Goal: Task Accomplishment & Management: Use online tool/utility

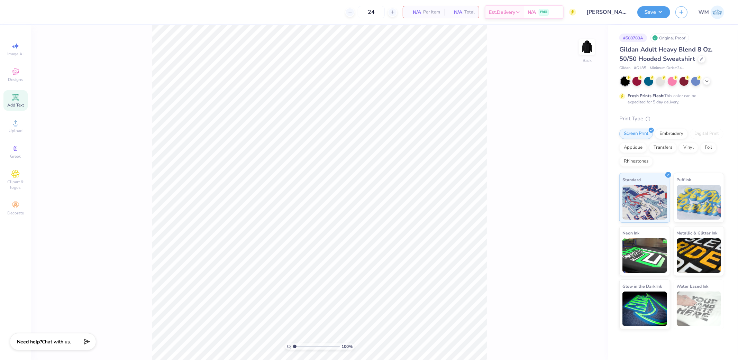
click at [21, 98] on div "Add Text" at bounding box center [15, 100] width 24 height 20
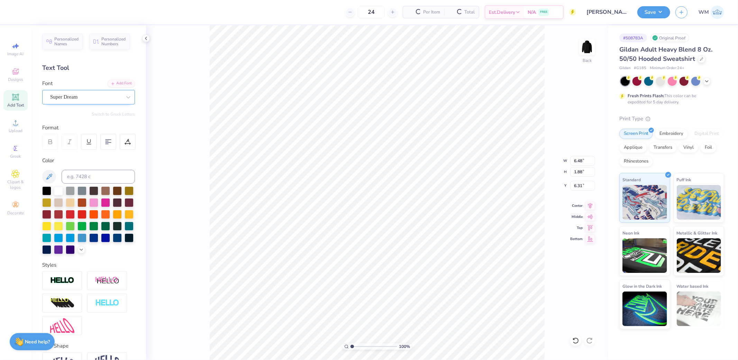
click at [84, 97] on div "Super Dream" at bounding box center [86, 97] width 73 height 11
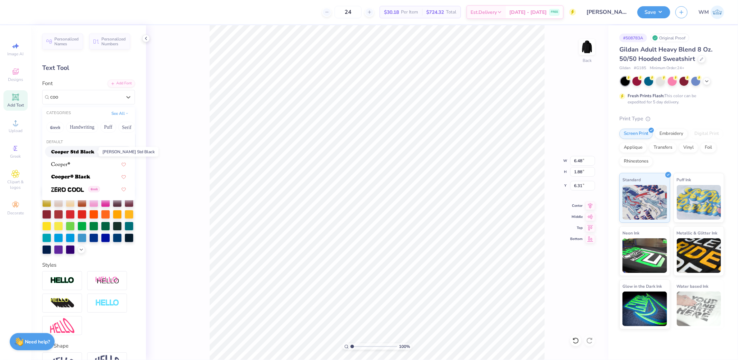
click at [92, 152] on img at bounding box center [72, 152] width 43 height 5
type input "coo"
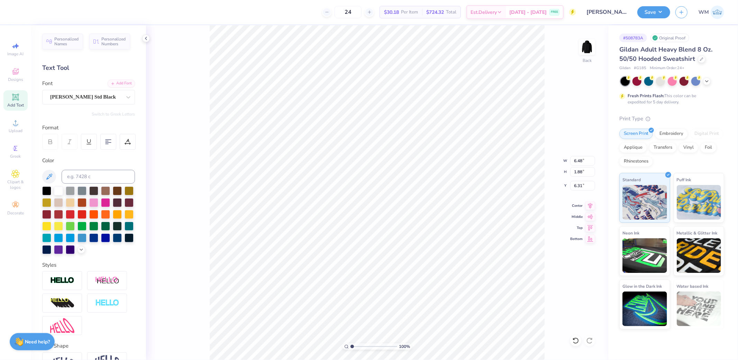
type input "8.13"
type input "1.96"
type input "6.27"
click at [18, 127] on div "Upload" at bounding box center [15, 126] width 24 height 20
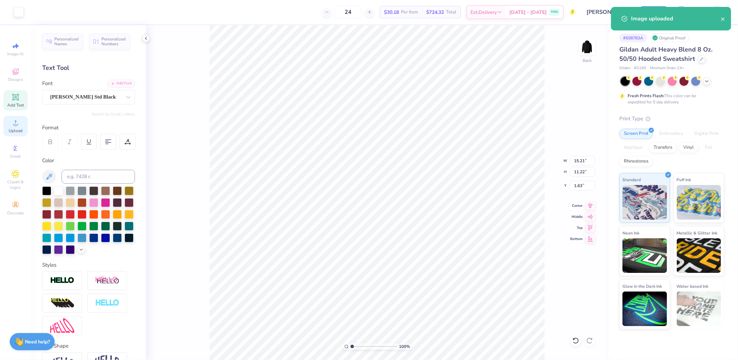
type input "8.49"
type input "6.26"
type input "6.79"
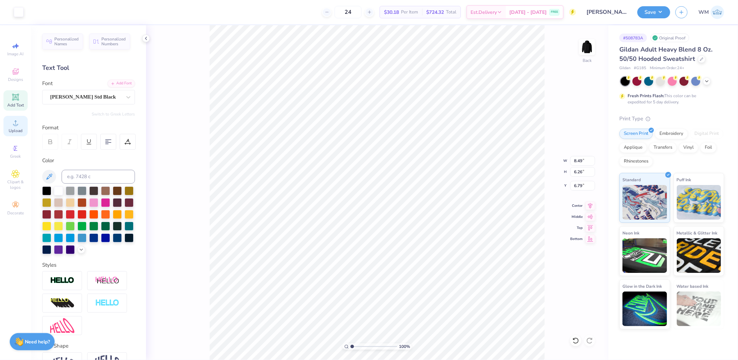
type input "2.62"
click at [97, 96] on div "Super Dream" at bounding box center [86, 97] width 73 height 11
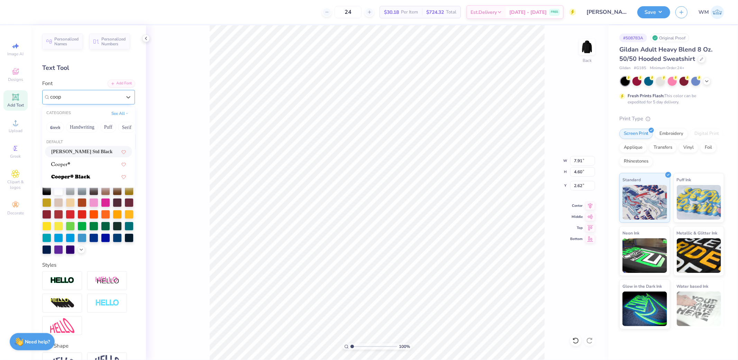
click at [84, 151] on span "Cooper Std Black" at bounding box center [81, 151] width 61 height 7
type input "coop"
type input "10.91"
type input "4.80"
type input "3.00"
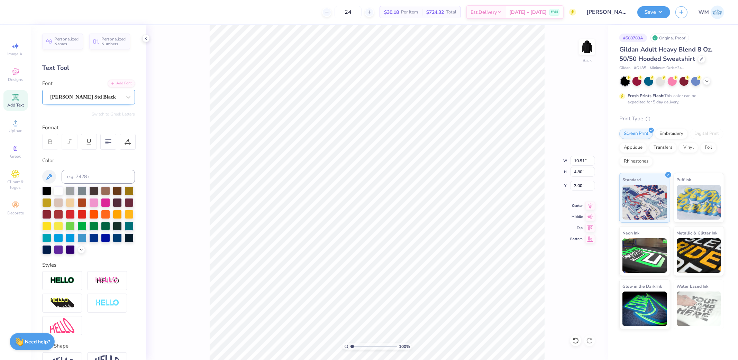
type input "8.37"
type input "0.96"
type input "7.93"
click at [96, 95] on div "Super Dream" at bounding box center [86, 97] width 73 height 11
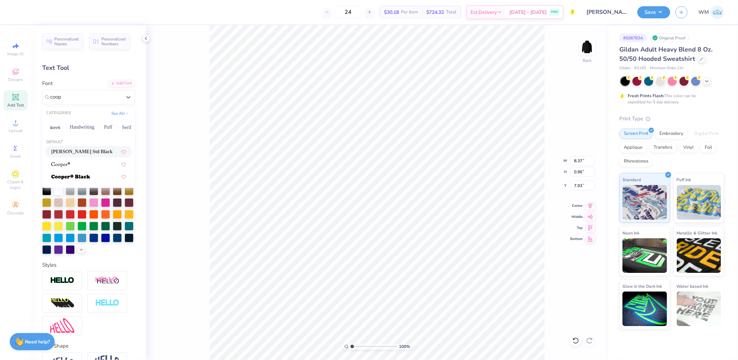
click at [88, 152] on span "Cooper Std Black" at bounding box center [81, 151] width 61 height 7
type input "coop"
type input "10.46"
type input "0.94"
type input "8.03"
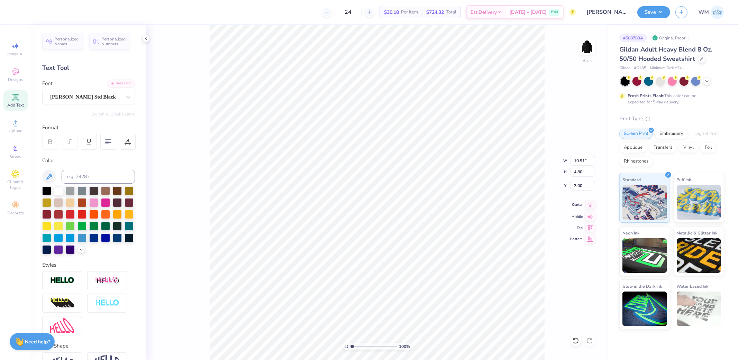
click at [591, 207] on icon at bounding box center [591, 205] width 10 height 8
type input "10.46"
type input "0.94"
type input "8.03"
click at [591, 203] on icon at bounding box center [591, 205] width 10 height 8
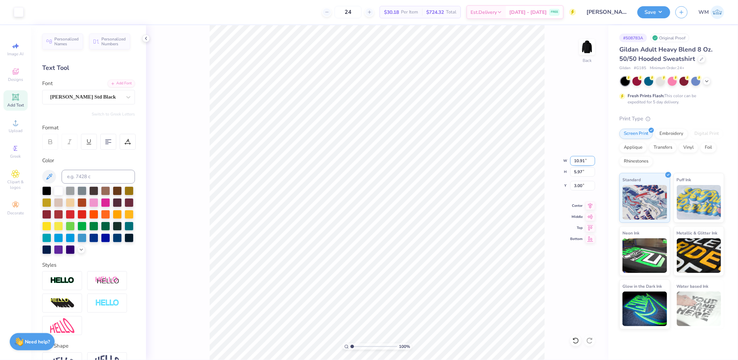
click at [585, 161] on input "10.91" at bounding box center [583, 161] width 25 height 10
type input "3.50"
type input "1.91"
type input "5.03"
type input "3.00"
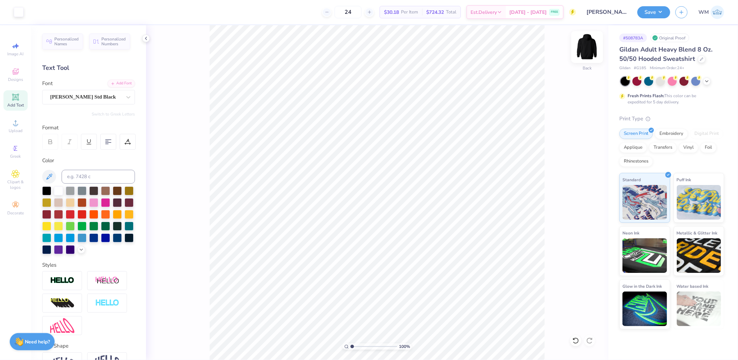
click at [593, 51] on img at bounding box center [588, 47] width 28 height 28
click at [13, 128] on span "Upload" at bounding box center [16, 131] width 14 height 6
click at [95, 96] on div "Super Dream" at bounding box center [86, 97] width 73 height 11
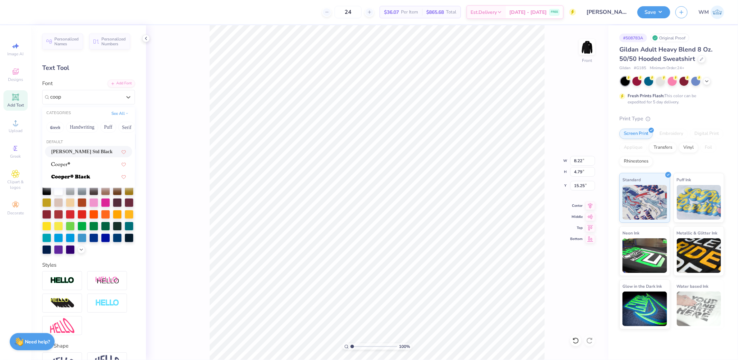
click at [92, 149] on span "Cooper Std Black" at bounding box center [81, 151] width 61 height 7
type input "coop"
type input "11.31"
type input "4.98"
type input "15.65"
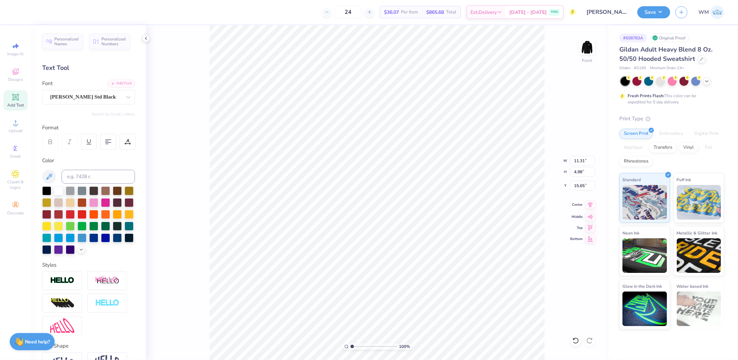
click at [591, 205] on icon at bounding box center [591, 205] width 5 height 6
click at [591, 205] on icon at bounding box center [591, 205] width 10 height 8
click at [424, 286] on li "Group" at bounding box center [433, 284] width 54 height 14
click at [578, 172] on input "15.04" at bounding box center [583, 172] width 25 height 10
type input "13"
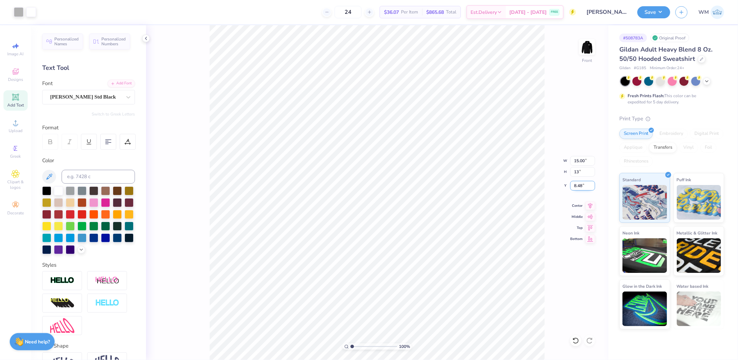
click at [579, 187] on input "8.48" at bounding box center [583, 186] width 25 height 10
type input "6"
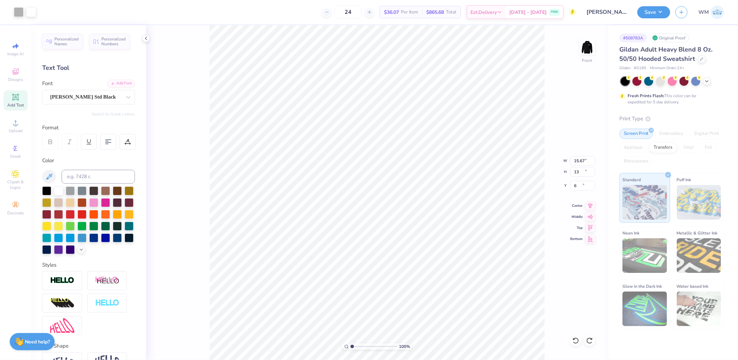
type input "15.67"
type input "15.83"
type input "8.09"
click at [575, 341] on icon at bounding box center [576, 341] width 7 height 7
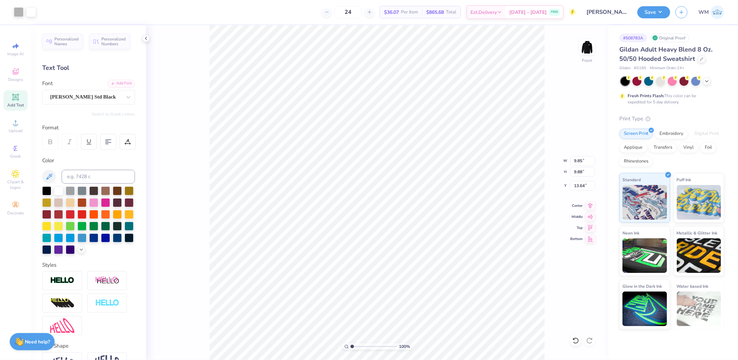
type input "9.85"
type input "9.88"
type input "13.64"
type input "7.19"
click at [581, 172] on input "9.88" at bounding box center [583, 172] width 25 height 10
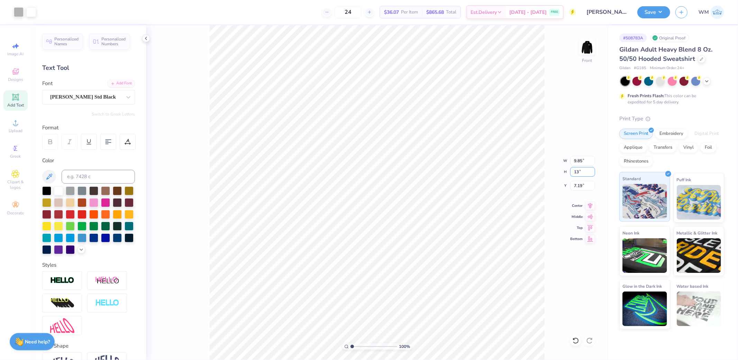
type input "13"
type input "12.96"
type input "13.00"
type input "6.00"
click at [582, 159] on input "12.96" at bounding box center [583, 161] width 25 height 10
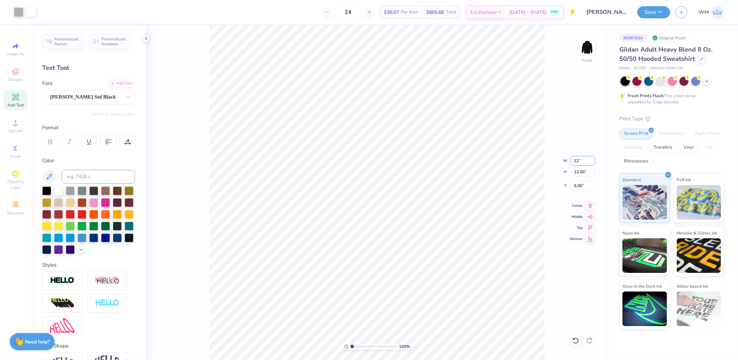
type input "12.00"
type input "12.03"
type input "6.48"
click at [583, 189] on input "6.48" at bounding box center [583, 186] width 25 height 10
type input "6.00"
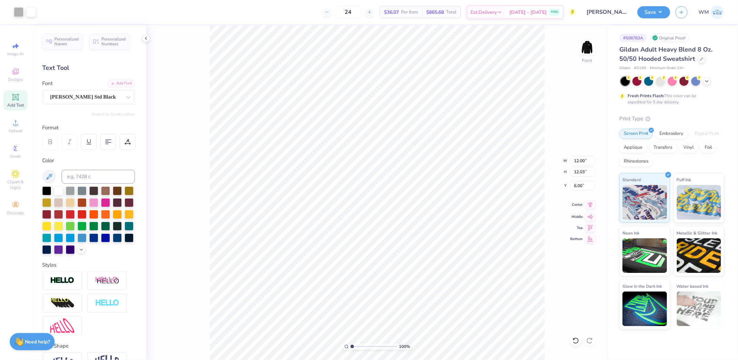
click at [591, 204] on icon at bounding box center [591, 205] width 5 height 6
click at [662, 11] on button "Save" at bounding box center [654, 11] width 33 height 12
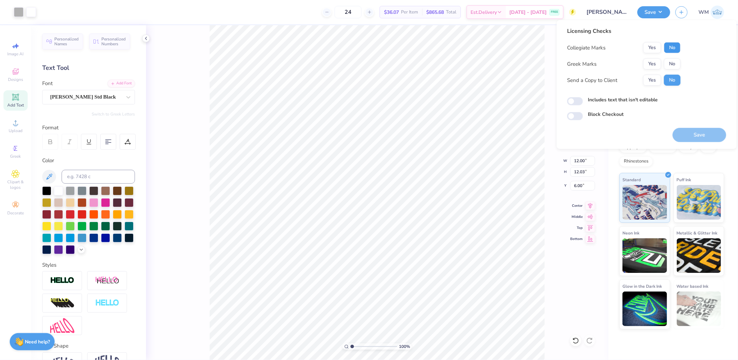
click at [675, 47] on button "No" at bounding box center [672, 47] width 17 height 11
click at [674, 61] on button "No" at bounding box center [672, 64] width 17 height 11
click at [655, 82] on button "Yes" at bounding box center [653, 80] width 18 height 11
click at [568, 100] on input "Includes text that isn't editable" at bounding box center [575, 101] width 16 height 8
checkbox input "true"
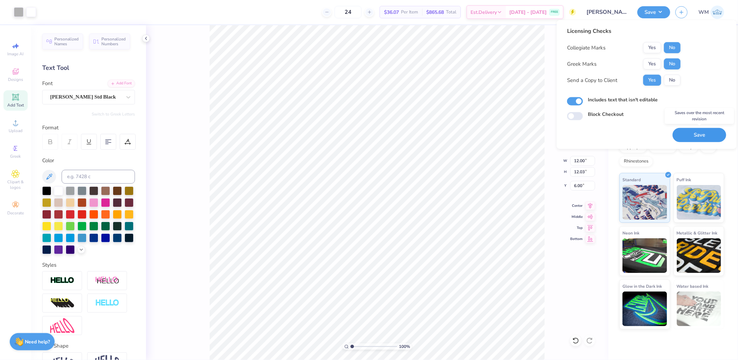
click at [705, 136] on button "Save" at bounding box center [700, 135] width 54 height 14
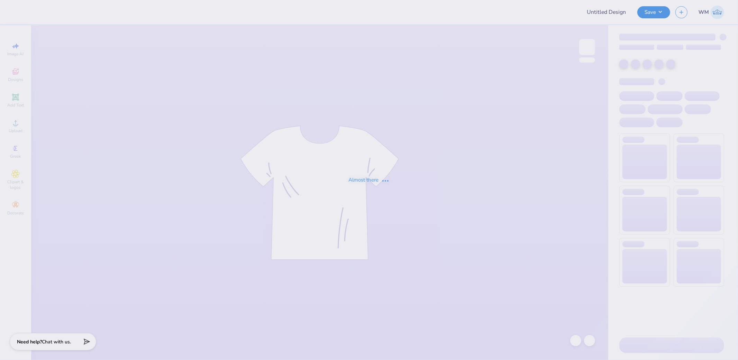
type input "AGR bus trip shirt 3"
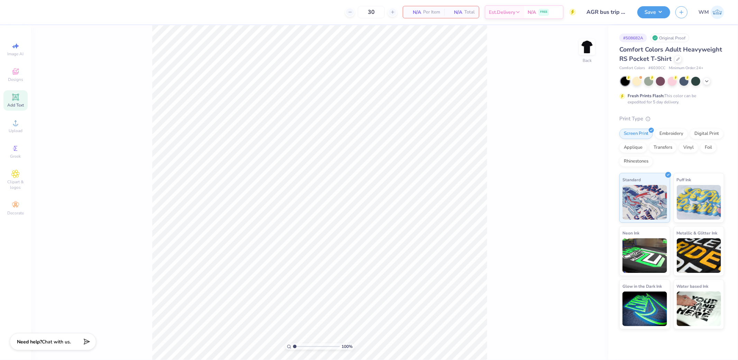
click at [19, 102] on div "Add Text" at bounding box center [15, 100] width 24 height 20
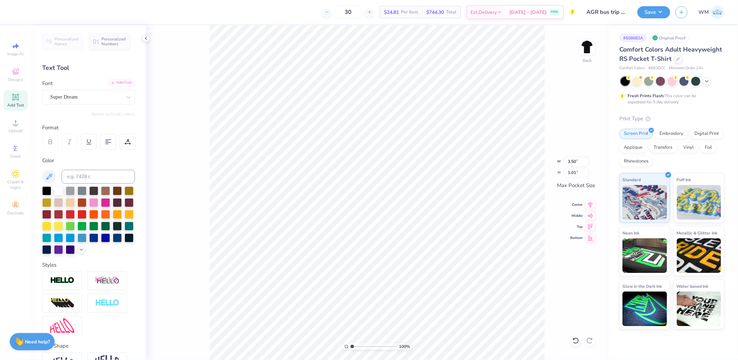
click at [118, 82] on div "Add Font" at bounding box center [121, 83] width 27 height 8
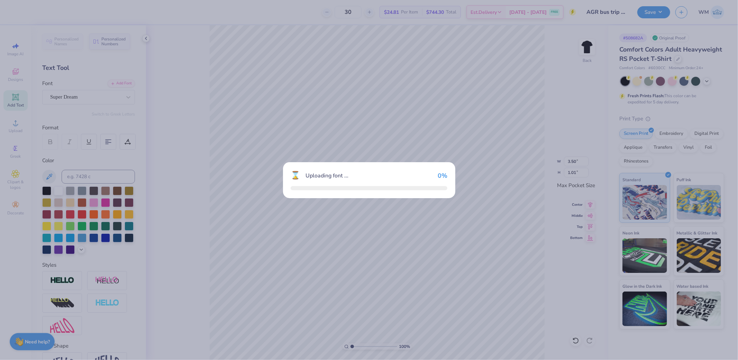
type input "3.44"
type input "1.29"
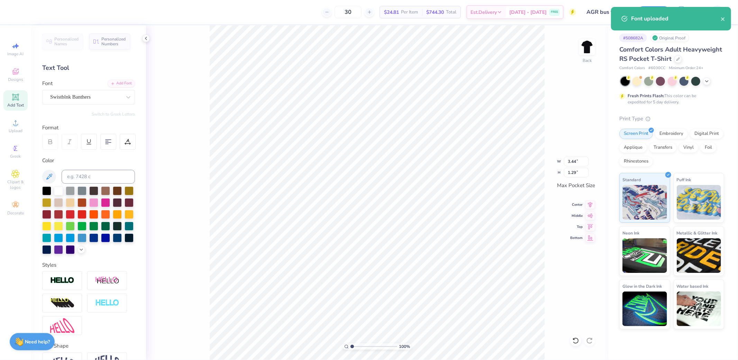
type textarea "AGR"
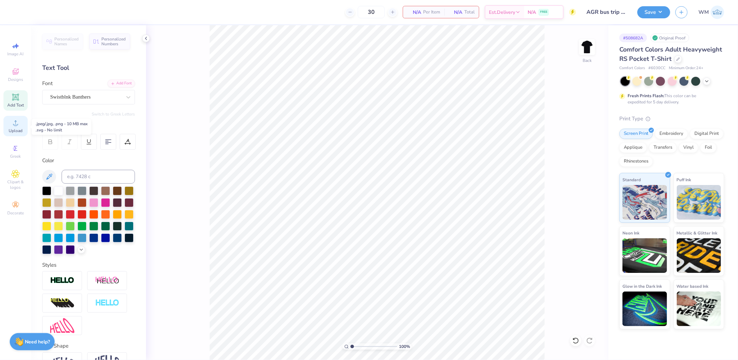
click at [14, 128] on div "Upload" at bounding box center [15, 126] width 24 height 20
click at [19, 99] on icon at bounding box center [15, 97] width 8 height 8
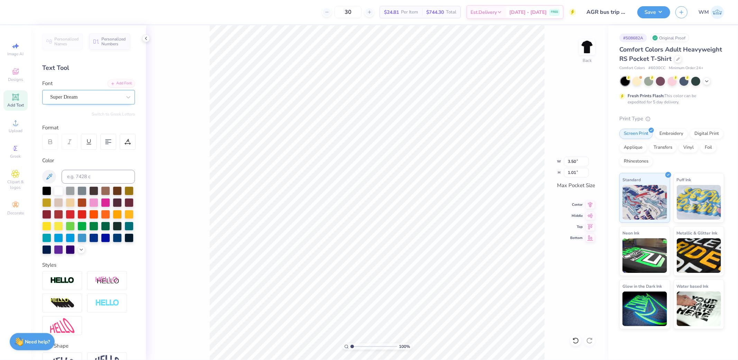
drag, startPoint x: 82, startPoint y: 100, endPoint x: 104, endPoint y: 96, distance: 22.2
click at [83, 100] on div "Super Dream" at bounding box center [86, 97] width 73 height 11
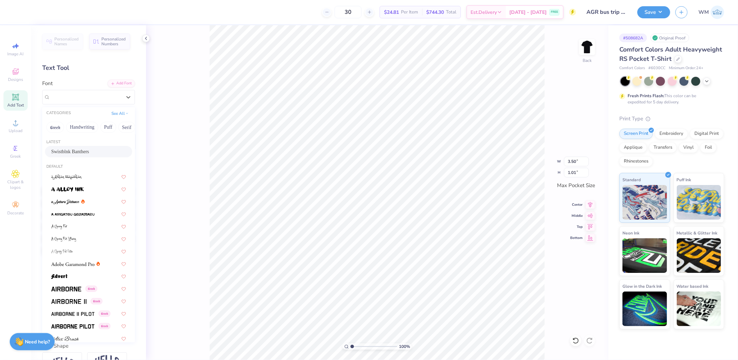
click at [72, 151] on span "Swistblnk Banthers" at bounding box center [70, 151] width 38 height 7
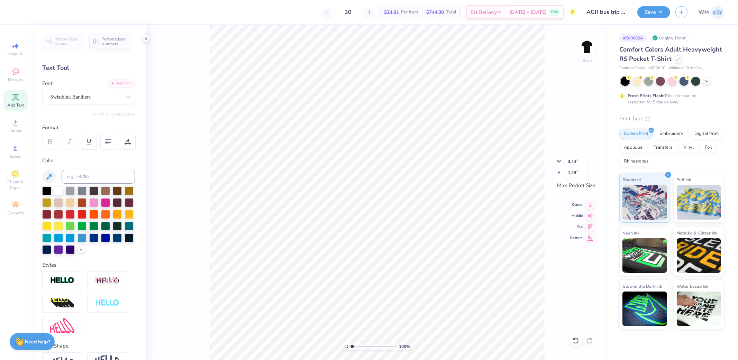
type input "3.44"
type input "1.29"
type textarea "AGR"
drag, startPoint x: 574, startPoint y: 164, endPoint x: 618, endPoint y: 158, distance: 44.2
click at [575, 164] on input "3.44" at bounding box center [576, 162] width 25 height 10
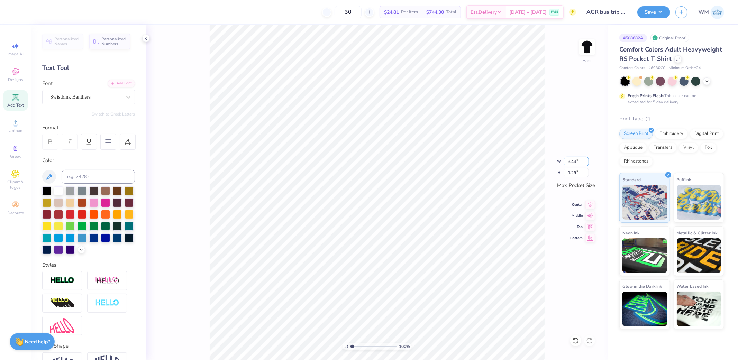
type input "2.03"
type input "1.01"
click at [576, 162] on input "2.03" at bounding box center [576, 162] width 25 height 10
type input "3.50"
type input "1.73"
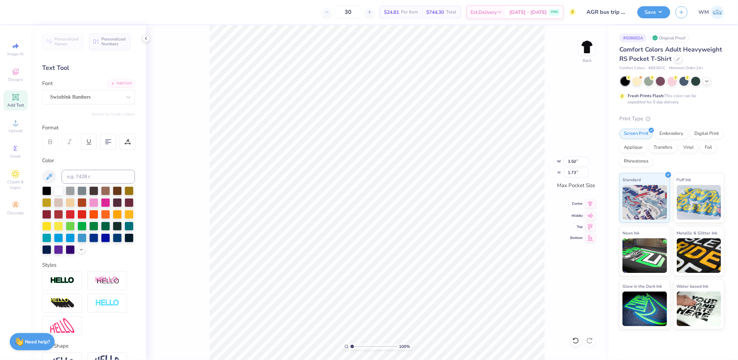
click at [589, 204] on icon at bounding box center [591, 204] width 10 height 8
click at [592, 215] on icon at bounding box center [591, 215] width 6 height 5
type textarea "AGr"
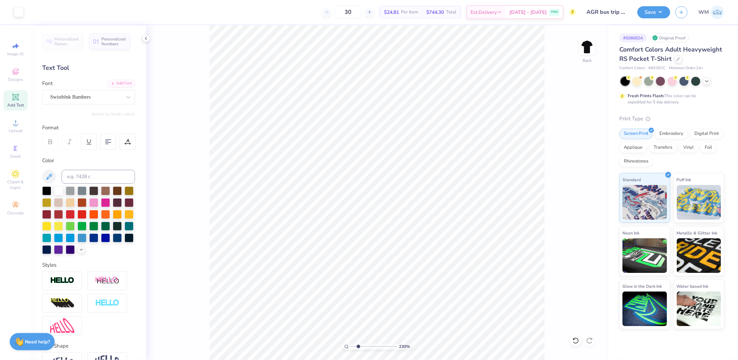
drag, startPoint x: 353, startPoint y: 346, endPoint x: 358, endPoint y: 348, distance: 5.0
click at [358, 348] on input "range" at bounding box center [374, 347] width 47 height 6
type input "1.97"
click at [357, 347] on input "range" at bounding box center [374, 347] width 47 height 6
click at [589, 206] on icon at bounding box center [591, 204] width 10 height 8
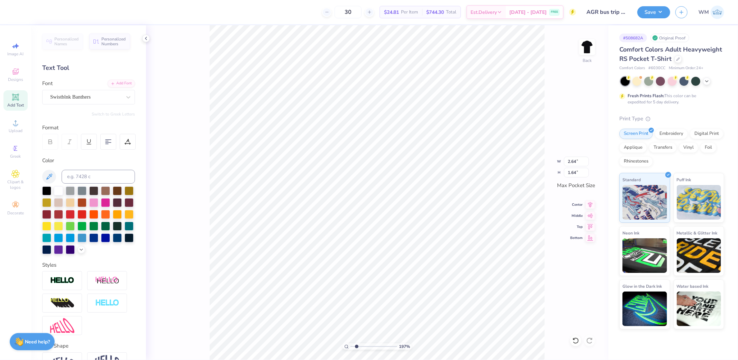
type textarea "AGR"
click at [590, 203] on icon at bounding box center [591, 205] width 5 height 6
click at [590, 215] on icon at bounding box center [591, 215] width 10 height 8
click at [582, 160] on input "3.44" at bounding box center [576, 162] width 25 height 10
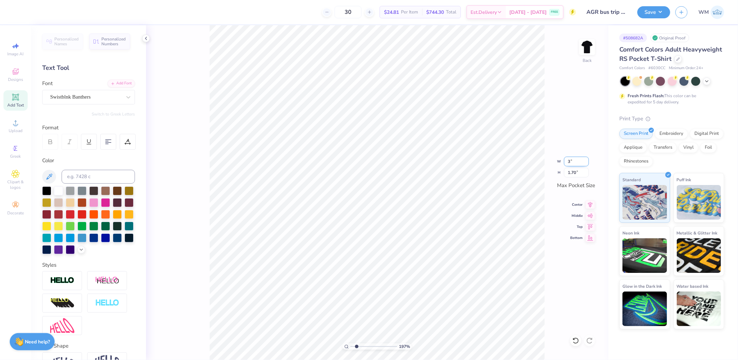
type input "3.00"
type input "1.49"
click at [592, 202] on icon at bounding box center [591, 204] width 10 height 8
click at [344, 346] on div "197 %" at bounding box center [377, 347] width 69 height 6
click at [347, 347] on icon at bounding box center [346, 347] width 5 height 5
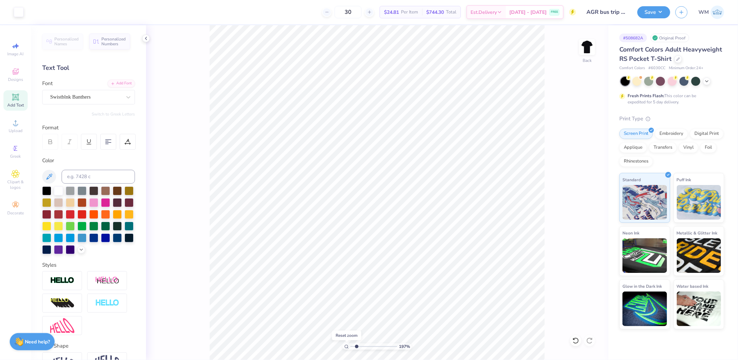
type input "1"
click at [594, 43] on img at bounding box center [588, 47] width 28 height 28
click at [18, 124] on icon at bounding box center [15, 123] width 8 height 8
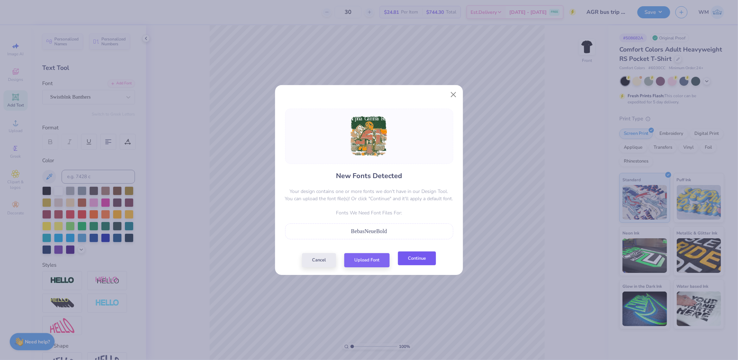
click at [426, 260] on button "Continue" at bounding box center [417, 259] width 38 height 14
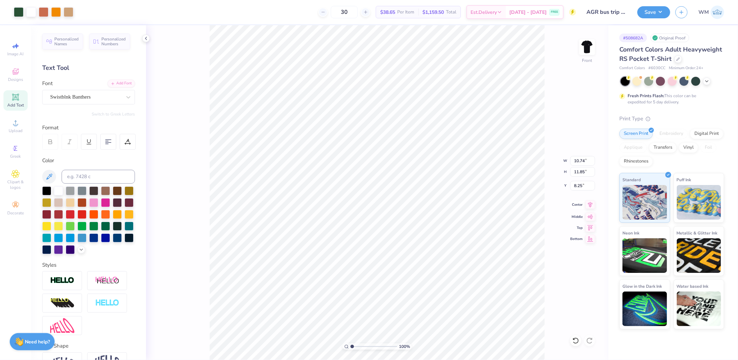
click at [591, 204] on icon at bounding box center [591, 205] width 10 height 8
click at [104, 98] on div "Super Dream" at bounding box center [86, 97] width 73 height 11
click at [82, 154] on div "Bebas Neue" at bounding box center [88, 151] width 75 height 7
type input "bebas"
type input "2.28"
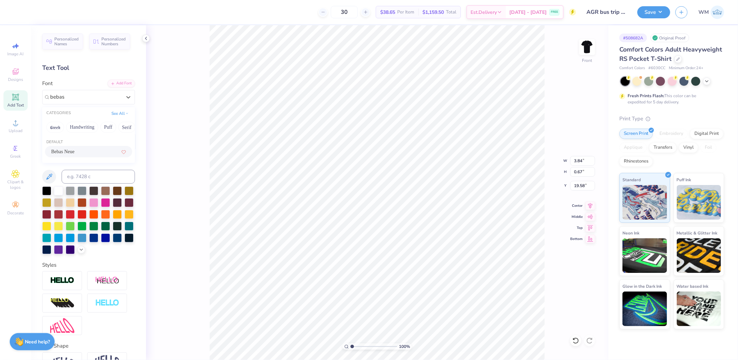
type input "0.64"
type input "19.65"
click at [53, 143] on icon at bounding box center [50, 142] width 6 height 6
type input "2.35"
type input "0.65"
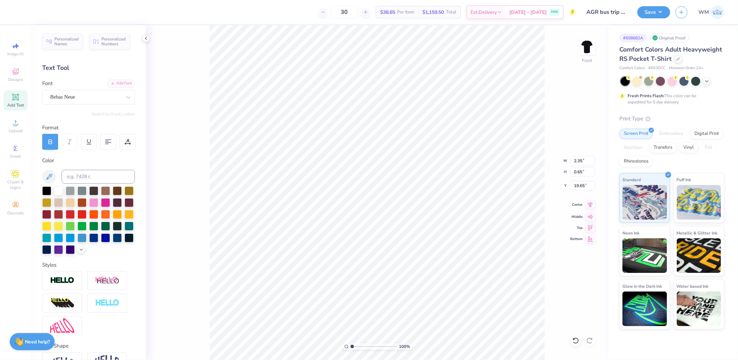
click at [589, 205] on icon at bounding box center [591, 205] width 10 height 8
drag, startPoint x: 353, startPoint y: 346, endPoint x: 357, endPoint y: 345, distance: 3.9
type input "2.79"
click at [361, 346] on input "range" at bounding box center [374, 347] width 47 height 6
drag, startPoint x: 127, startPoint y: 142, endPoint x: 176, endPoint y: 156, distance: 50.4
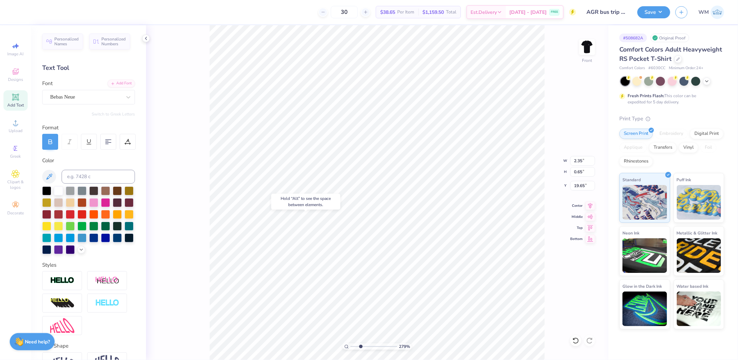
click at [128, 142] on icon at bounding box center [128, 142] width 6 height 6
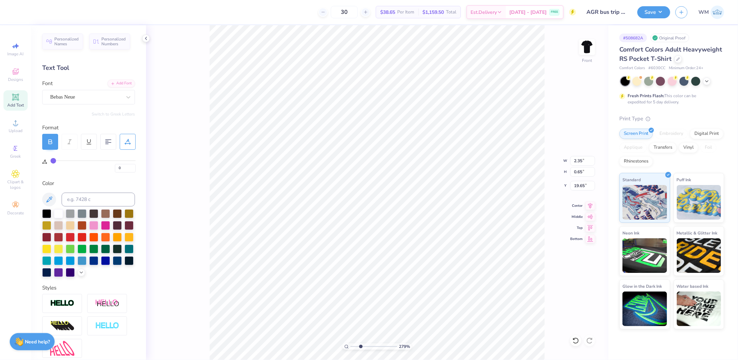
type input "1"
type input "2"
type input "3"
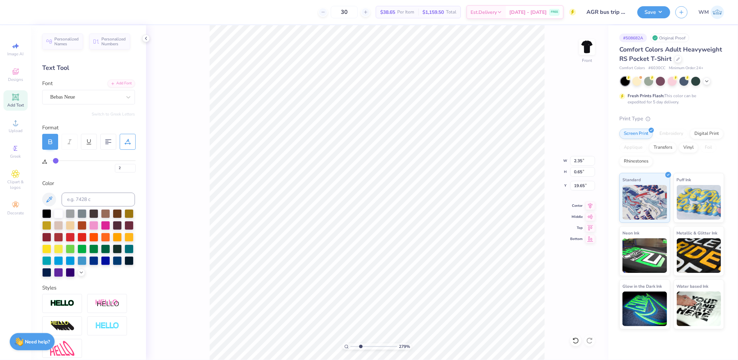
type input "3"
type input "5"
type input "6"
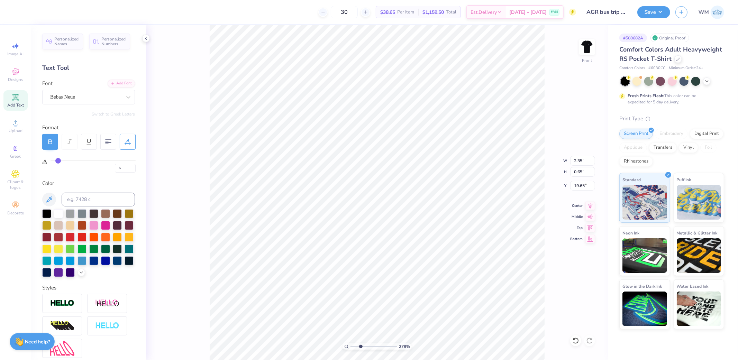
type input "7"
type input "8"
type input "9"
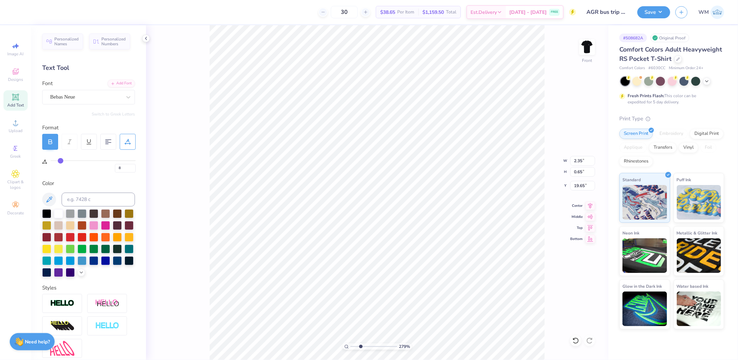
type input "9"
type input "10"
type input "11"
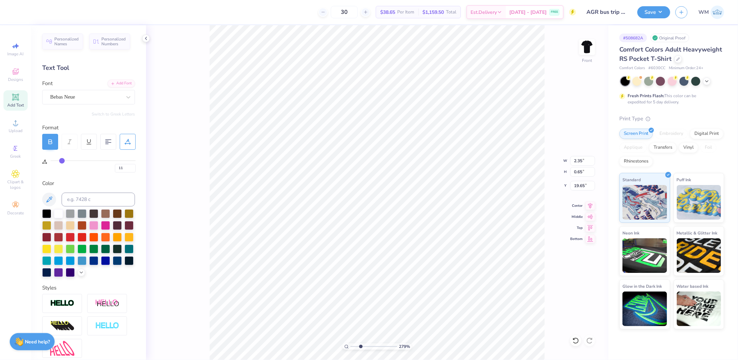
type input "12"
type input "13"
type input "14"
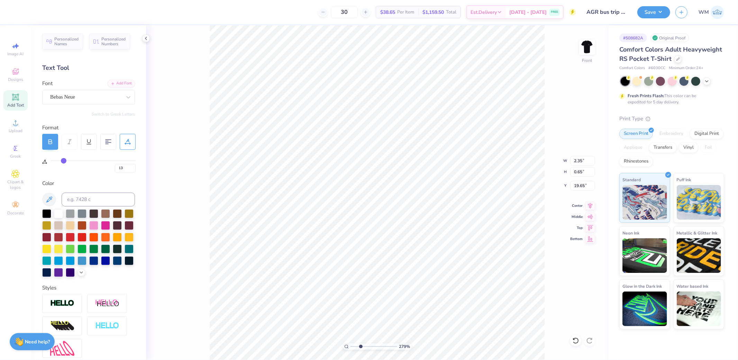
type input "14"
type input "15"
type input "16"
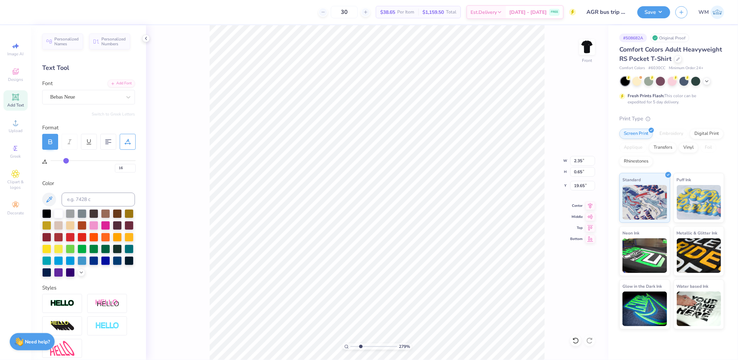
type input "17"
type input "18"
type input "20"
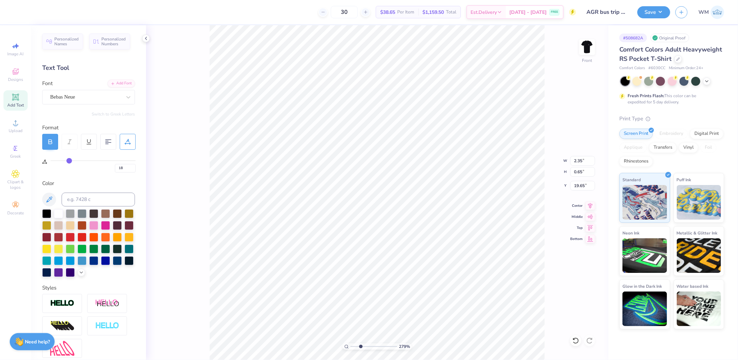
type input "20"
type input "21"
type input "22"
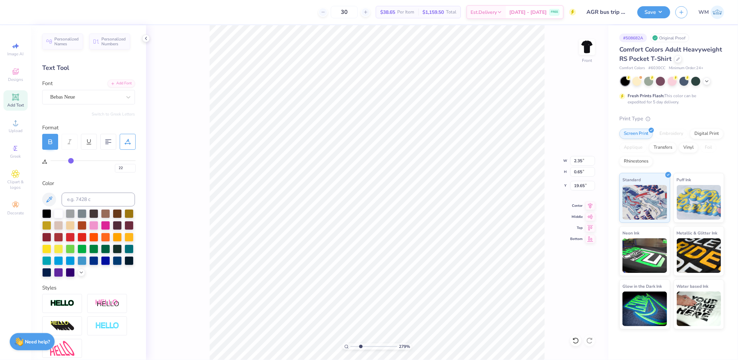
type input "24"
type input "26"
type input "27"
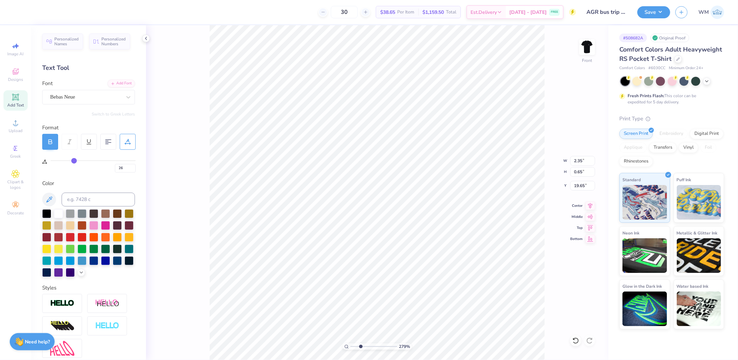
type input "27"
type input "28"
type input "29"
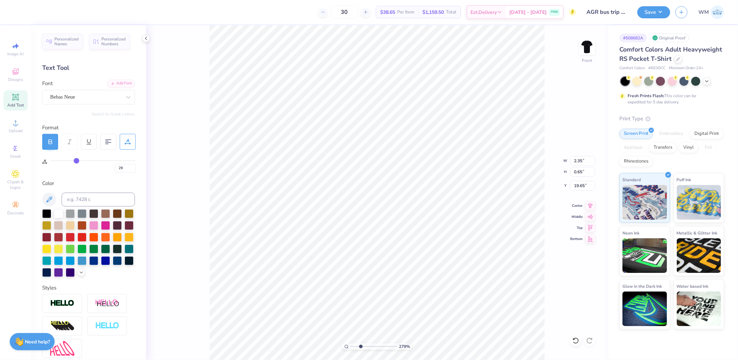
type input "30"
type input "31"
type input "32"
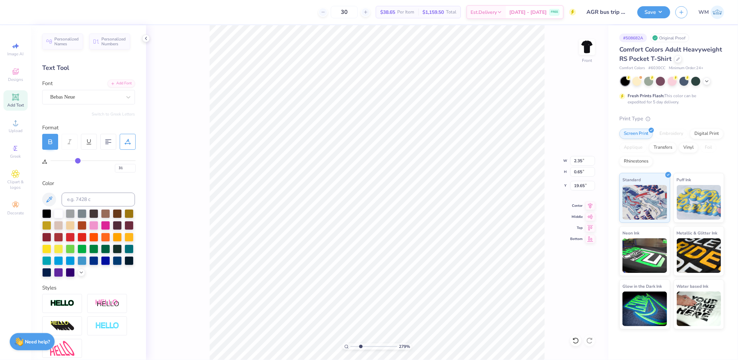
type input "32"
type input "33"
type input "34"
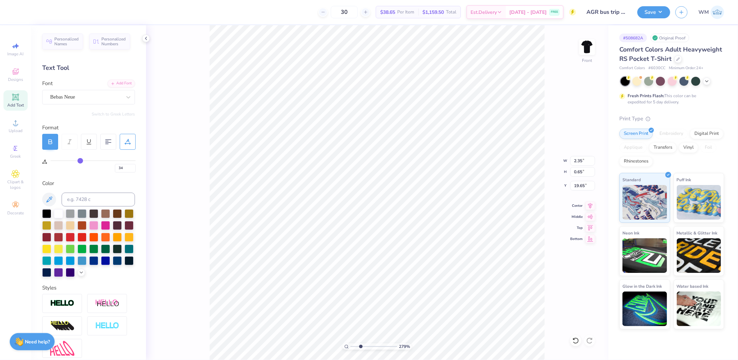
type input "35"
type input "36"
type input "37"
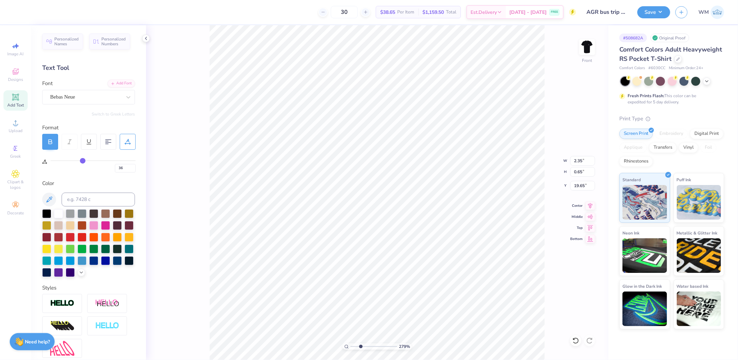
type input "37"
drag, startPoint x: 53, startPoint y: 161, endPoint x: 82, endPoint y: 161, distance: 29.1
type input "37"
click at [82, 161] on input "range" at bounding box center [93, 160] width 85 height 1
type input "5.30"
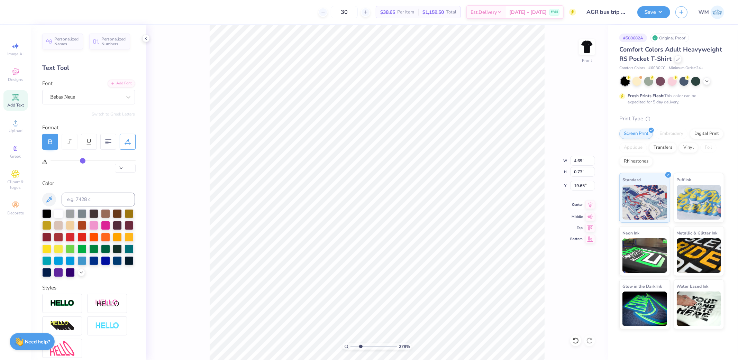
type input "0.73"
click at [591, 207] on icon at bounding box center [591, 205] width 10 height 8
click at [63, 308] on img at bounding box center [62, 304] width 24 height 8
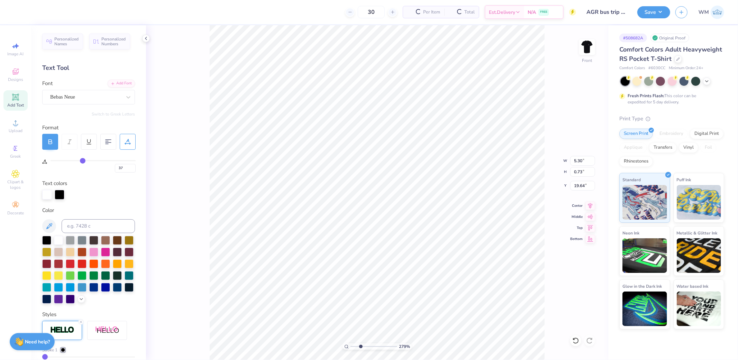
type input "5.31"
type input "0.75"
type input "19.64"
drag, startPoint x: 60, startPoint y: 198, endPoint x: 70, endPoint y: 210, distance: 16.5
click at [60, 198] on div at bounding box center [60, 195] width 10 height 10
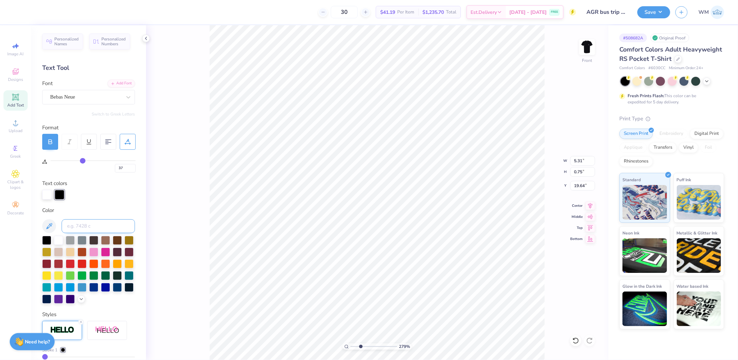
click at [75, 225] on input at bounding box center [98, 226] width 73 height 14
type input "2"
type input "78c"
click at [70, 225] on input "78c" at bounding box center [98, 226] width 73 height 14
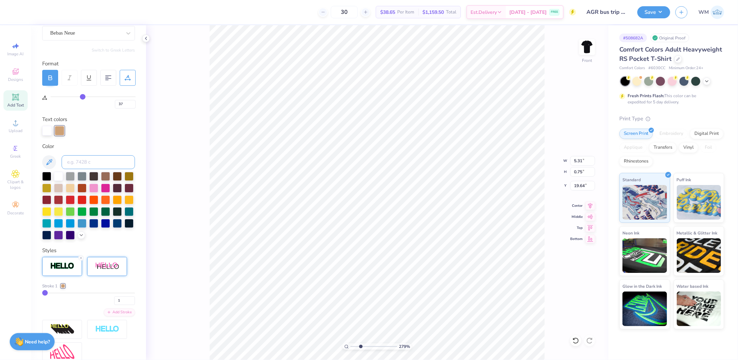
scroll to position [128, 0]
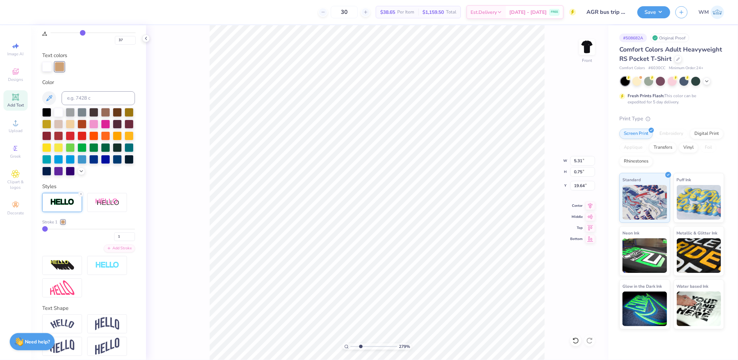
type input "2"
type input "3"
type input "4"
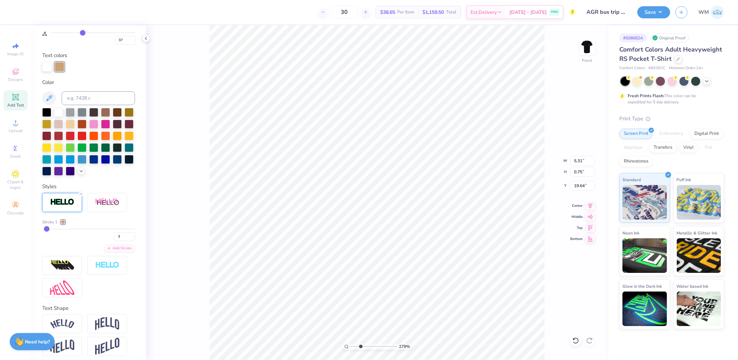
type input "4"
type input "5"
type input "5.38"
type input "0.81"
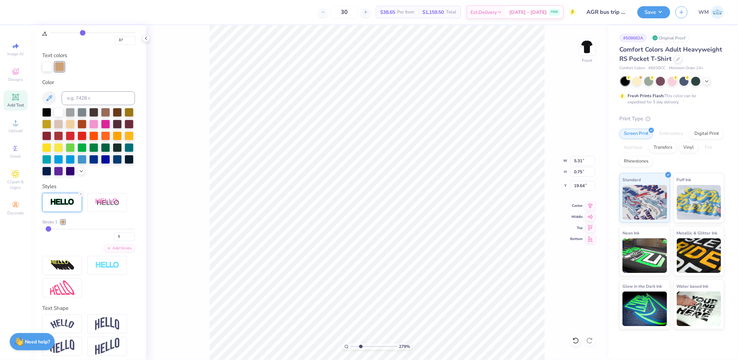
type input "19.61"
type input "4"
type input "3"
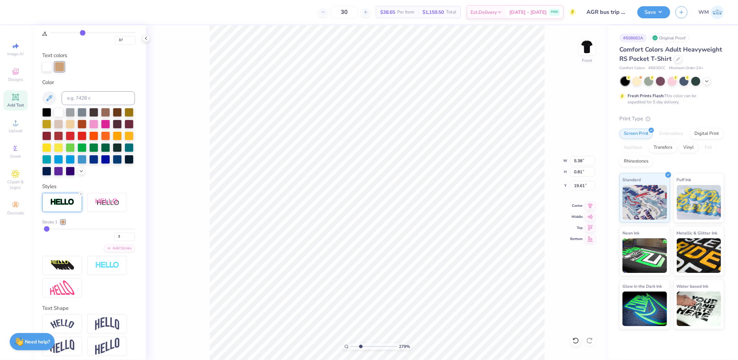
type input "2"
type input "1"
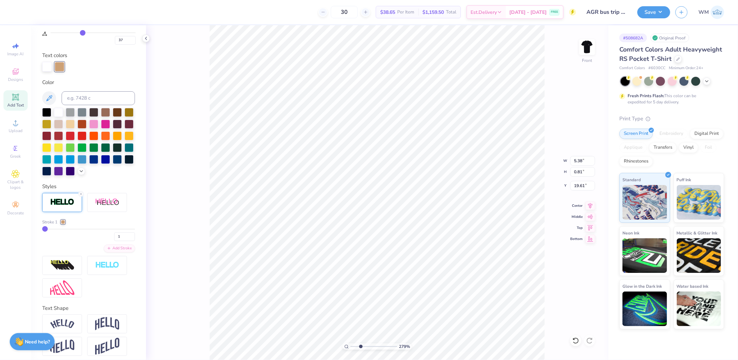
click at [45, 230] on input "range" at bounding box center [88, 229] width 93 height 1
type input "5.31"
type input "0.75"
type input "19.64"
click at [126, 241] on input "1" at bounding box center [124, 237] width 21 height 9
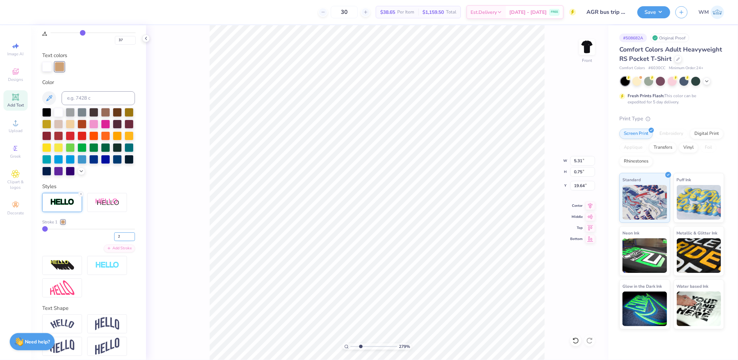
click at [126, 241] on input "2" at bounding box center [124, 237] width 21 height 9
type input "3"
click at [126, 241] on input "3" at bounding box center [124, 237] width 21 height 9
type input "3"
type input "5.35"
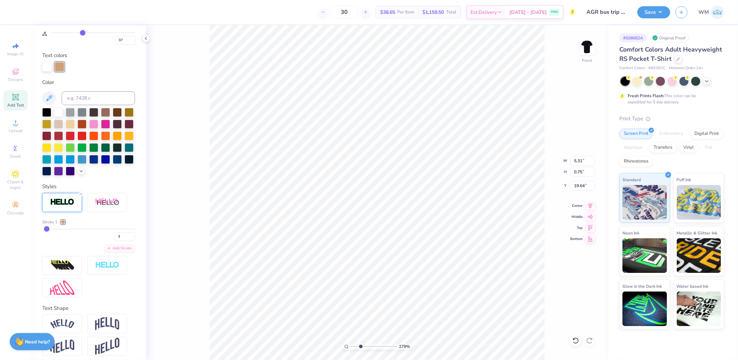
type input "0.78"
type input "19.63"
type input "2"
click at [125, 241] on input "2" at bounding box center [124, 237] width 21 height 9
type input "2"
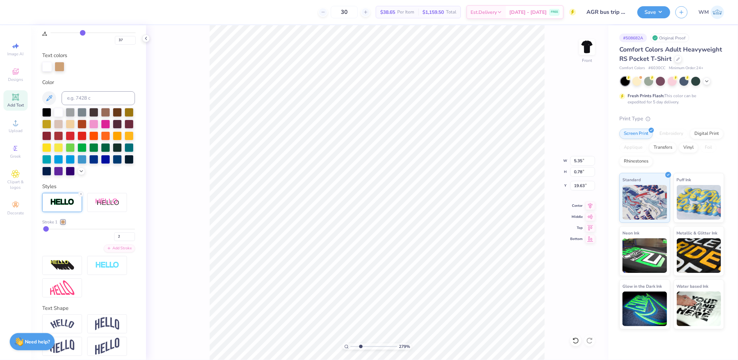
type input "5.33"
type input "0.76"
click at [347, 348] on circle at bounding box center [346, 346] width 3 height 3
type input "1"
type input "0"
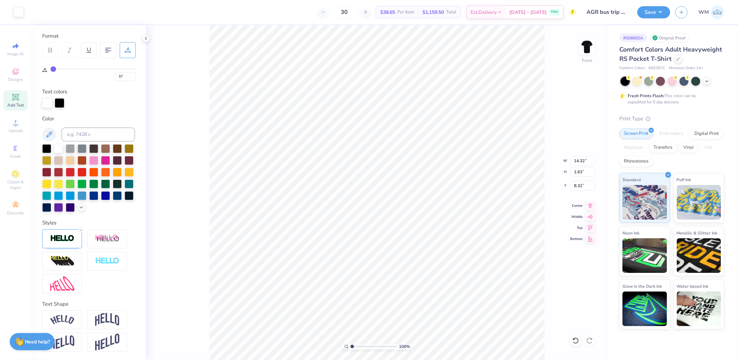
scroll to position [104, 0]
type input "0"
type input "14.31"
type input "1.65"
type input "8.25"
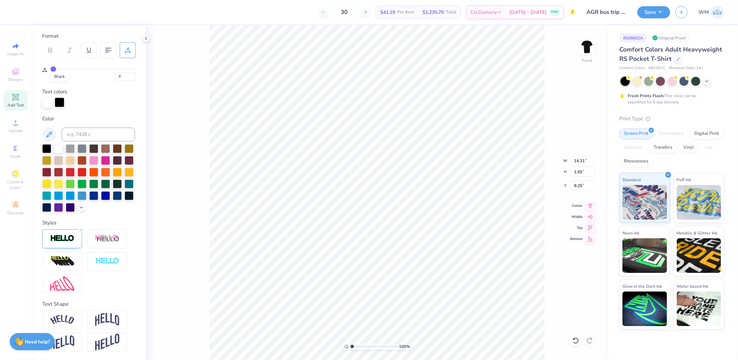
click at [57, 98] on div at bounding box center [60, 103] width 10 height 10
click at [85, 128] on input at bounding box center [98, 135] width 73 height 14
type input "2"
type input "728"
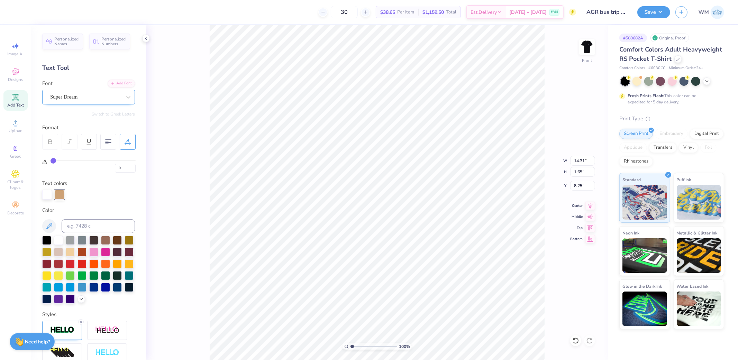
click at [101, 102] on div "Super Dream" at bounding box center [86, 97] width 73 height 11
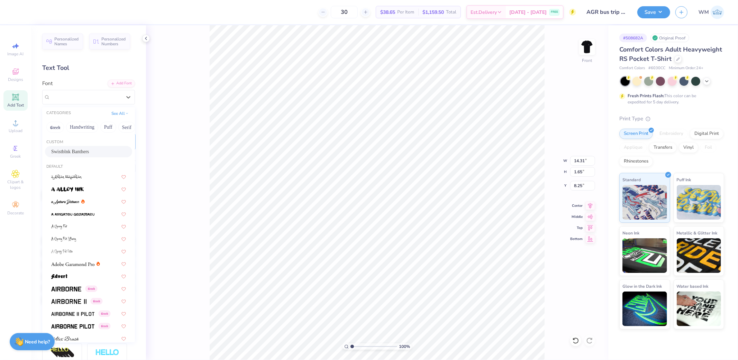
click at [77, 150] on span "Swistblnk Banthers" at bounding box center [70, 151] width 38 height 7
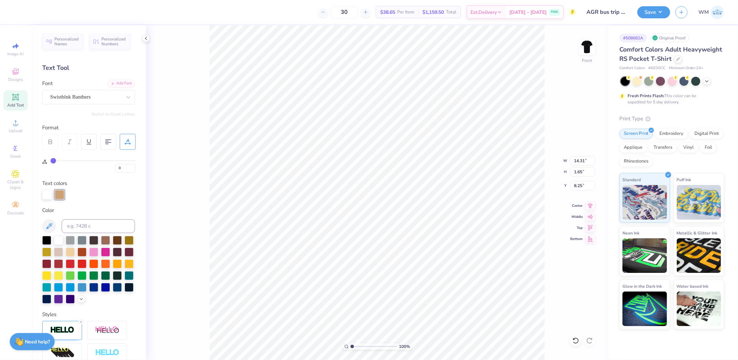
type input "11.57"
type input "1.54"
type input "8.30"
click at [59, 194] on div at bounding box center [60, 195] width 10 height 10
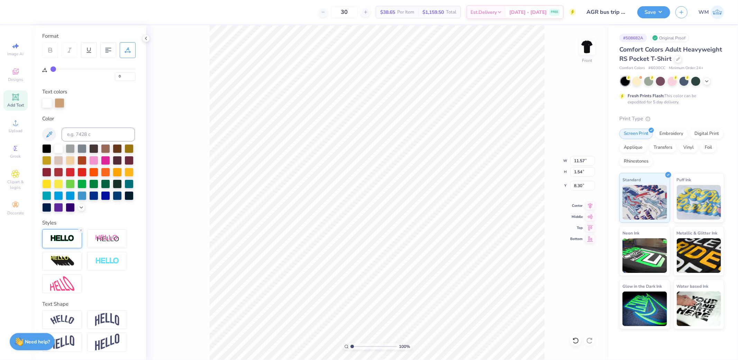
click at [61, 237] on img at bounding box center [62, 239] width 24 height 8
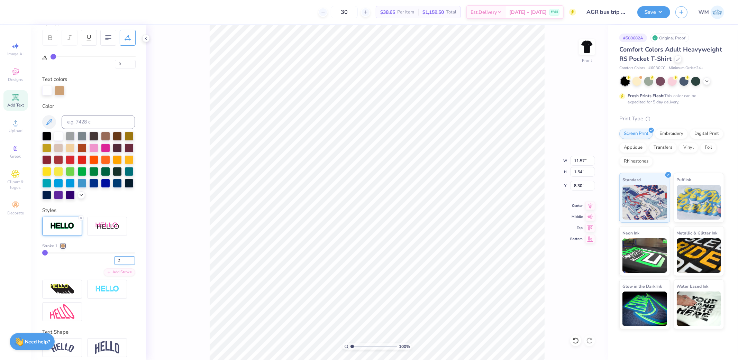
click at [126, 265] on input "2" at bounding box center [124, 261] width 21 height 9
type input "3"
click at [126, 265] on input "3" at bounding box center [124, 261] width 21 height 9
type input "3"
type input "11.59"
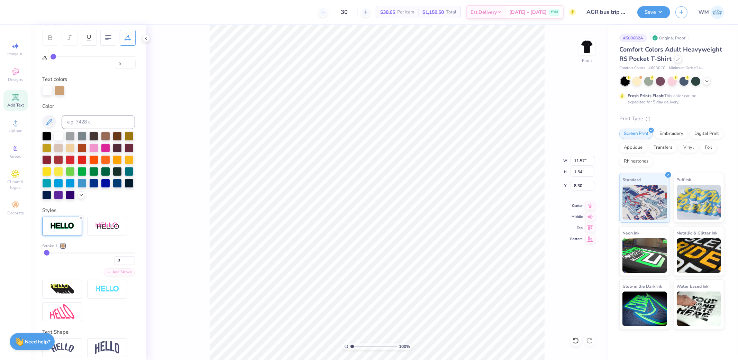
type input "1.57"
type input "8.29"
click at [585, 158] on input "11.59" at bounding box center [583, 161] width 25 height 10
type input "12.00"
type input "12.57"
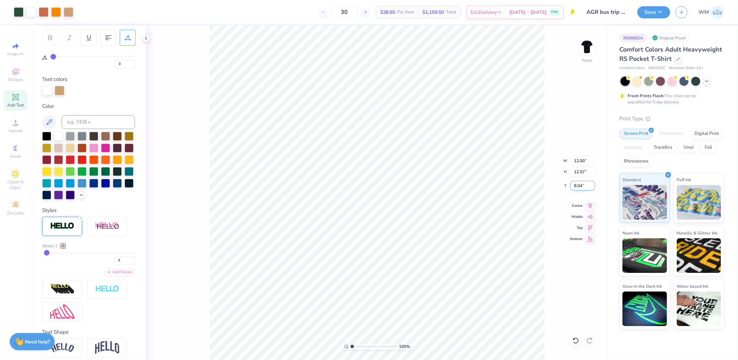
click at [584, 186] on input "8.04" at bounding box center [583, 186] width 25 height 10
type input "3.00"
click at [664, 12] on button "Save" at bounding box center [654, 11] width 33 height 12
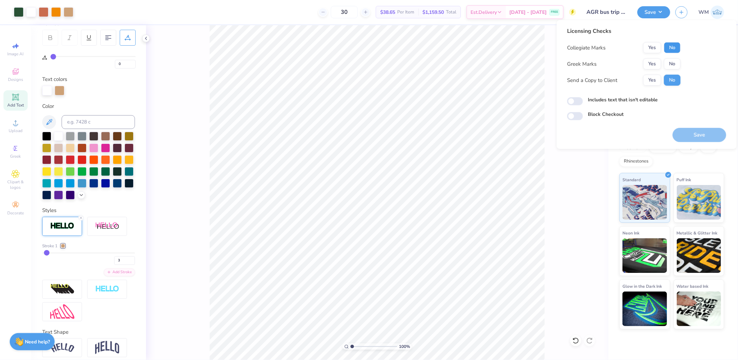
click at [670, 47] on button "No" at bounding box center [672, 47] width 17 height 11
click at [653, 64] on button "Yes" at bounding box center [653, 64] width 18 height 11
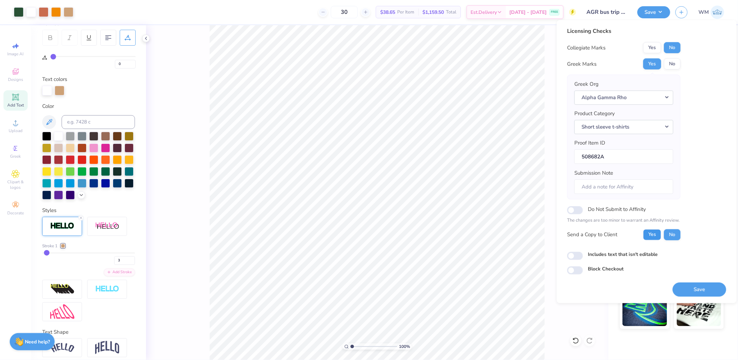
click at [650, 234] on button "Yes" at bounding box center [653, 234] width 18 height 11
click at [703, 287] on button "Save" at bounding box center [700, 289] width 54 height 14
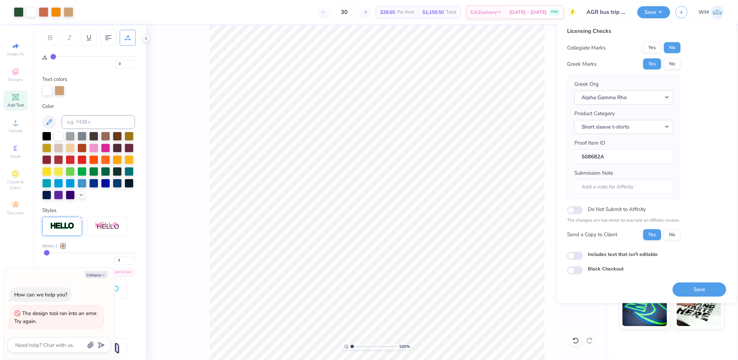
click at [233, 328] on div "Art colors 30 $38.65 Per Item $1,159.50 Total Est. Delivery Aug 30 - Sep 2 FREE…" at bounding box center [369, 180] width 738 height 360
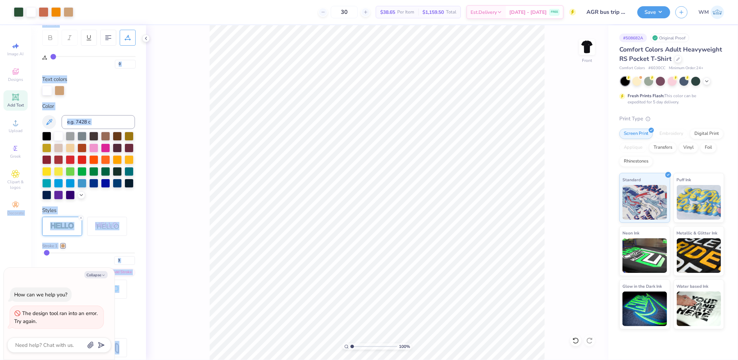
click at [190, 232] on div "100 % Front" at bounding box center [377, 192] width 462 height 335
click at [213, 293] on div "Art colors 30 $38.65 Per Item $1,159.50 Total Est. Delivery Aug 30 - Sep 2 FREE…" at bounding box center [369, 180] width 738 height 360
click at [193, 236] on div "100 % Front" at bounding box center [377, 192] width 462 height 335
drag, startPoint x: 661, startPoint y: 13, endPoint x: 719, endPoint y: 17, distance: 58.3
click at [661, 13] on button "Save" at bounding box center [654, 12] width 33 height 12
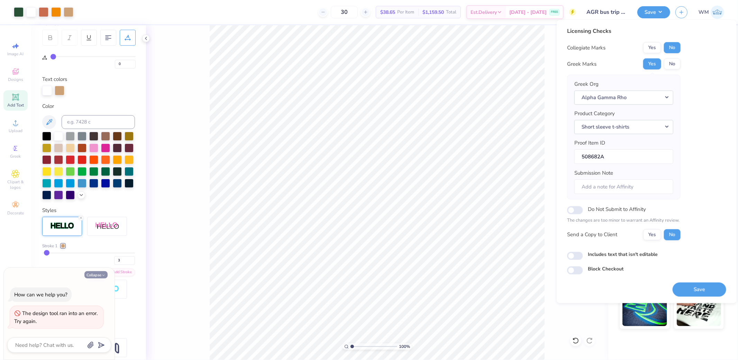
click at [97, 273] on button "Collapse" at bounding box center [95, 274] width 23 height 7
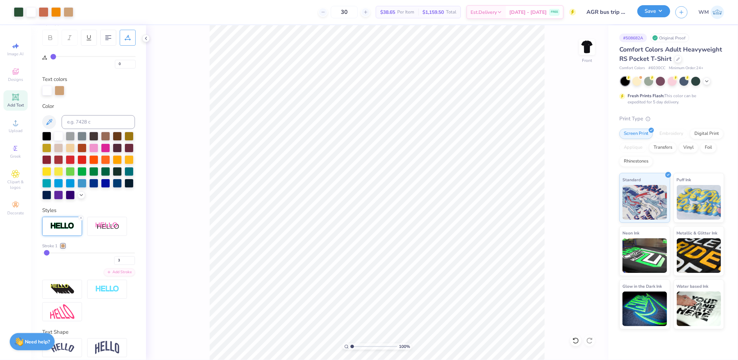
click at [659, 13] on button "Save" at bounding box center [654, 11] width 33 height 12
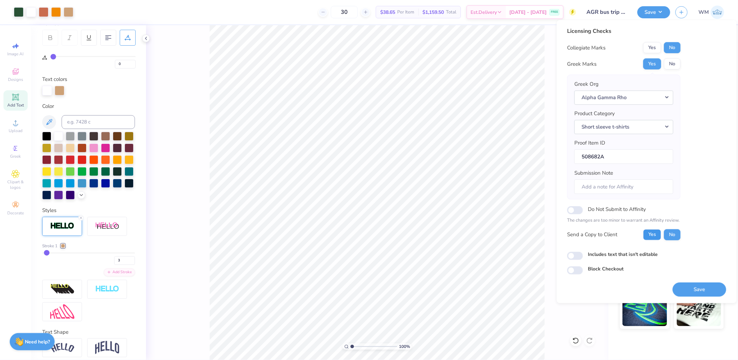
click at [652, 234] on button "Yes" at bounding box center [653, 234] width 18 height 11
click at [699, 286] on button "Save" at bounding box center [700, 289] width 54 height 14
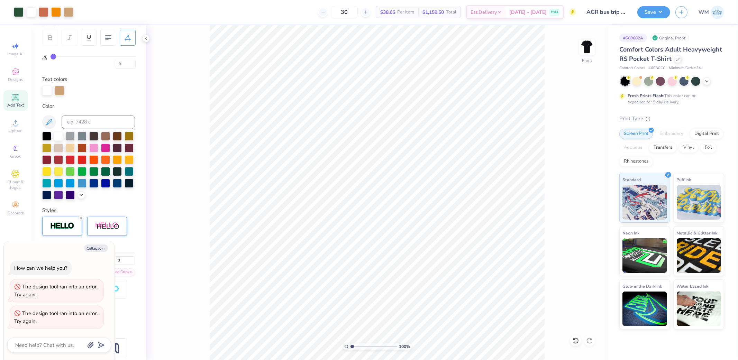
click at [95, 248] on button "Collapse" at bounding box center [95, 248] width 23 height 7
type textarea "x"
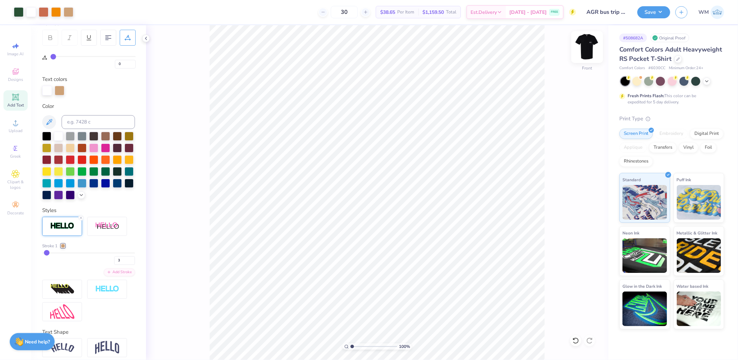
click at [591, 50] on img at bounding box center [588, 47] width 28 height 28
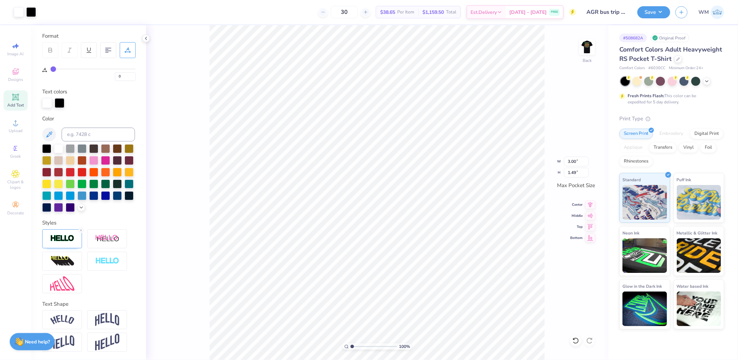
type input "3.02"
type input "1.51"
click at [585, 49] on img at bounding box center [588, 47] width 28 height 28
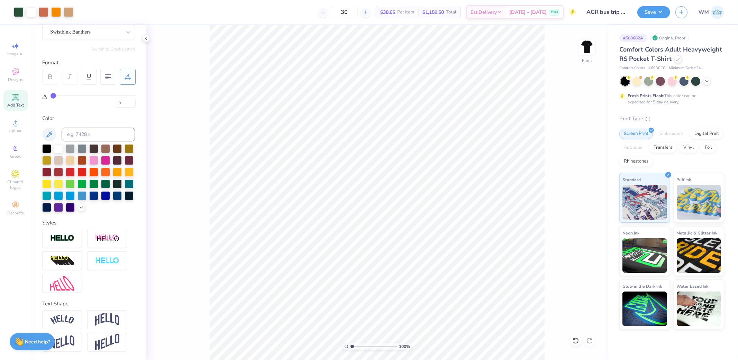
type input "37"
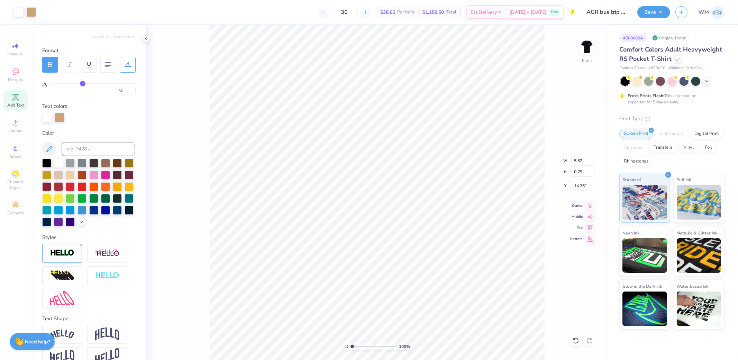
scroll to position [104, 0]
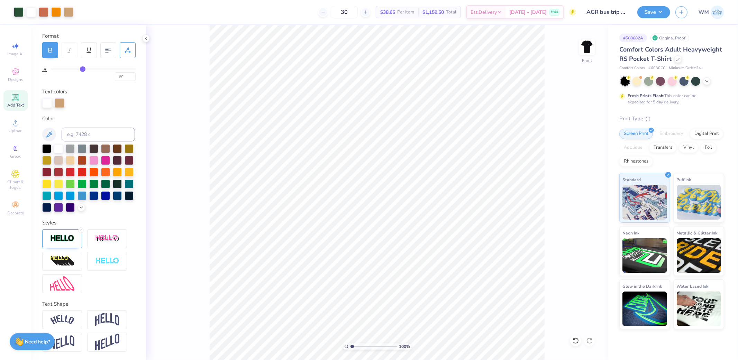
type input "0"
click at [664, 12] on button "Save" at bounding box center [654, 11] width 33 height 12
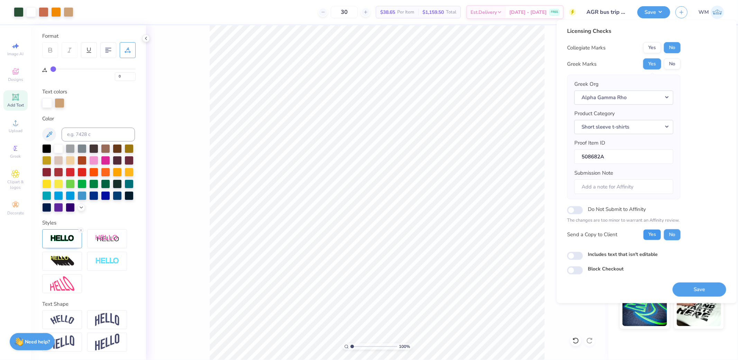
click at [654, 236] on button "Yes" at bounding box center [653, 234] width 18 height 11
click at [696, 287] on button "Save" at bounding box center [700, 289] width 54 height 14
